Goal: Task Accomplishment & Management: Use online tool/utility

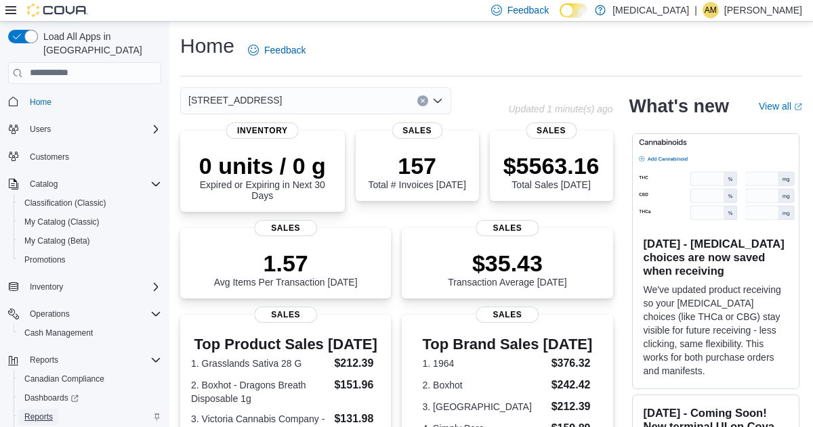
click at [40, 412] on span "Reports" at bounding box center [38, 417] width 28 height 11
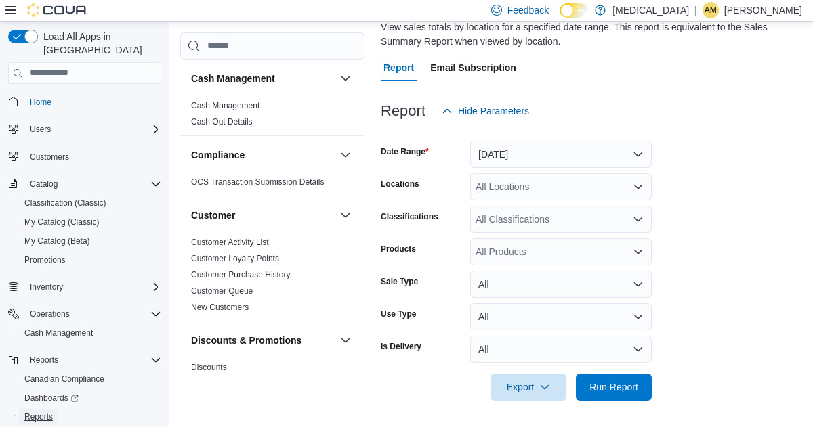
scroll to position [102, 0]
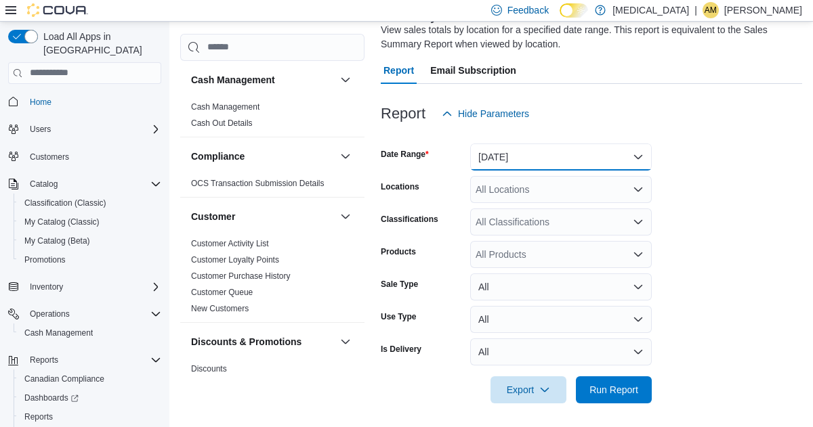
click at [635, 154] on button "[DATE]" at bounding box center [561, 157] width 182 height 27
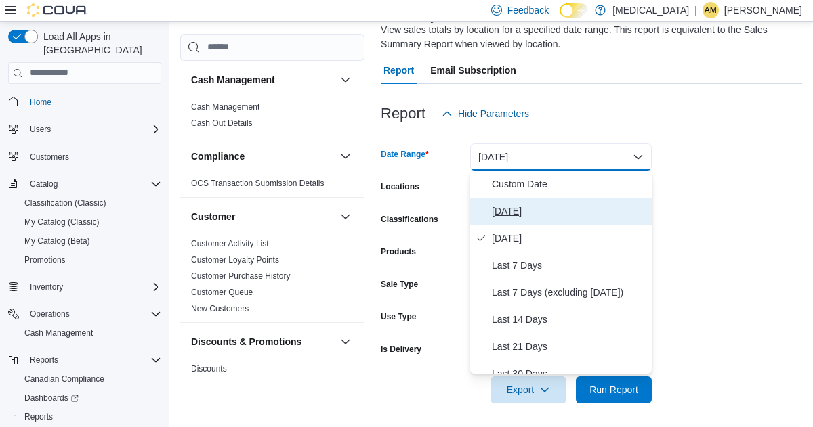
click at [506, 209] on span "Today" at bounding box center [569, 211] width 154 height 16
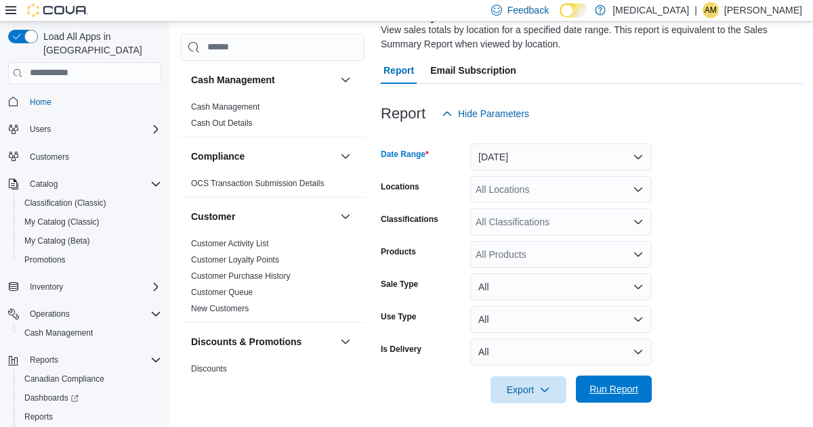
click at [608, 383] on span "Run Report" at bounding box center [614, 389] width 60 height 27
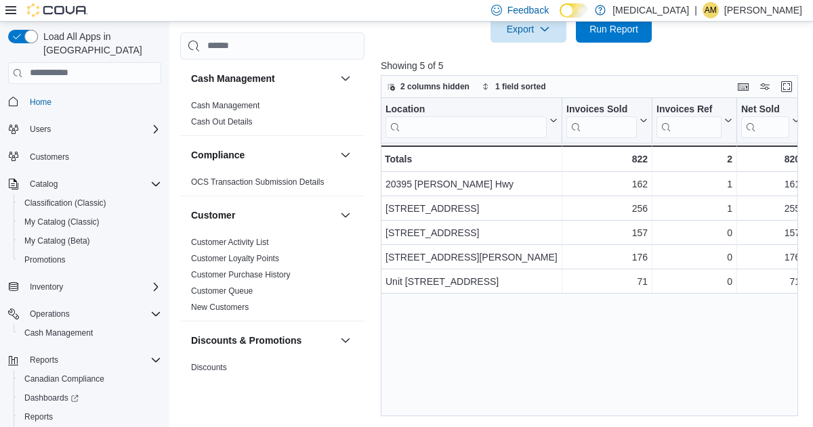
scroll to position [102, 0]
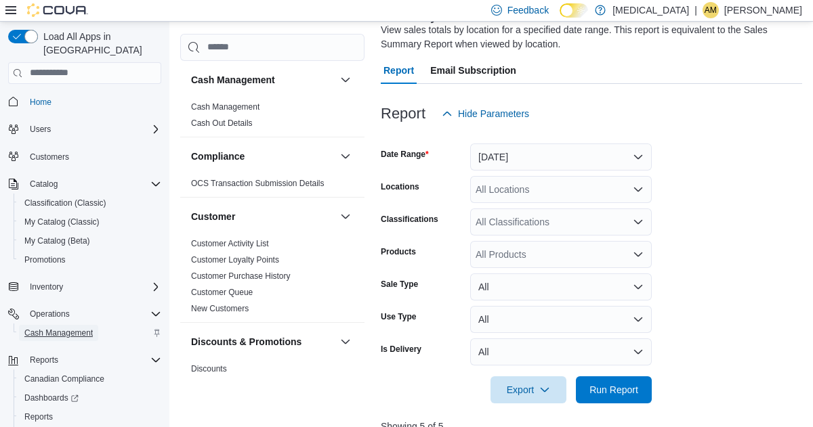
click at [64, 328] on span "Cash Management" at bounding box center [58, 333] width 68 height 11
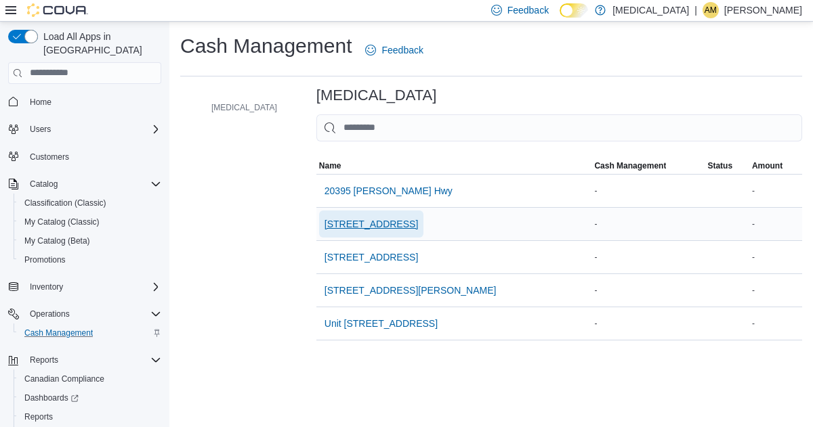
click at [357, 224] on span "3039 Granville Street" at bounding box center [370, 224] width 93 height 14
